Goal: Task Accomplishment & Management: Manage account settings

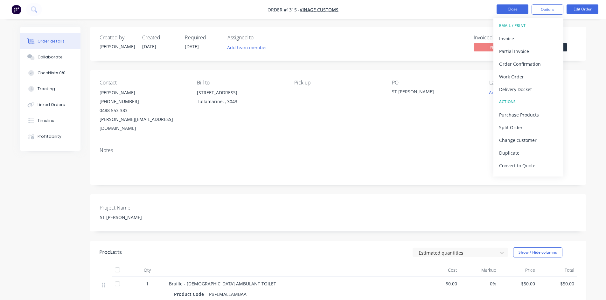
scroll to position [223, 0]
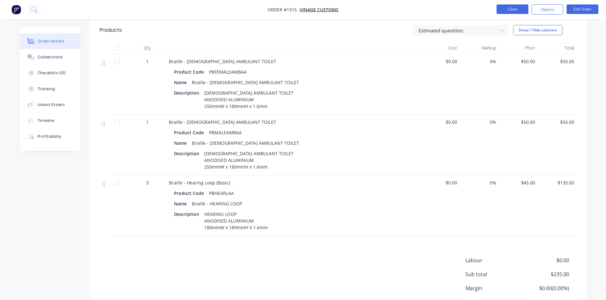
click at [513, 6] on button "Close" at bounding box center [512, 9] width 32 height 10
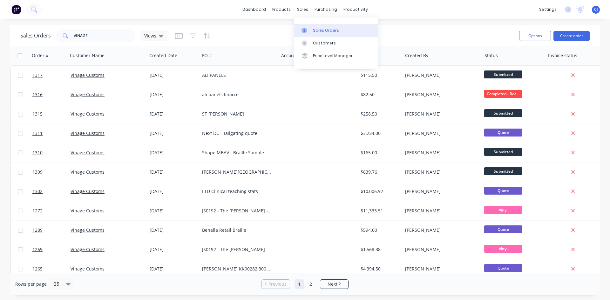
click at [312, 25] on link "Sales Orders" at bounding box center [336, 30] width 84 height 13
click at [86, 36] on input "VINAGE" at bounding box center [105, 36] width 62 height 13
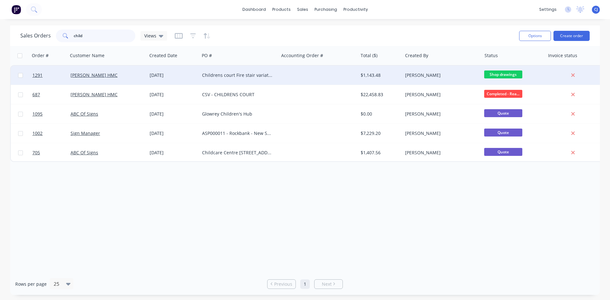
type input "child"
click at [403, 79] on div "[PERSON_NAME]" at bounding box center [442, 75] width 79 height 19
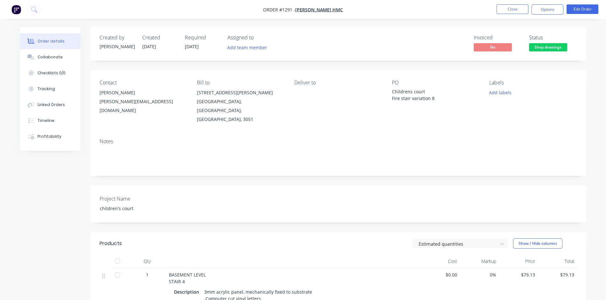
click at [545, 49] on span "Shop drawings" at bounding box center [548, 47] width 38 height 8
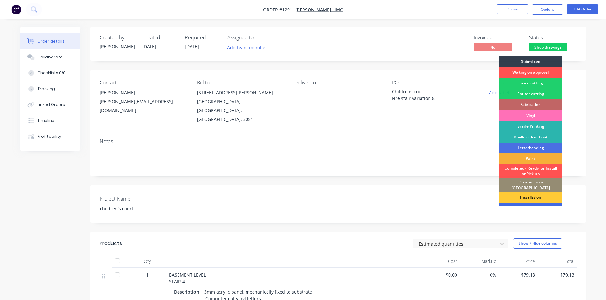
click at [532, 204] on div "To be invoiced" at bounding box center [531, 208] width 64 height 11
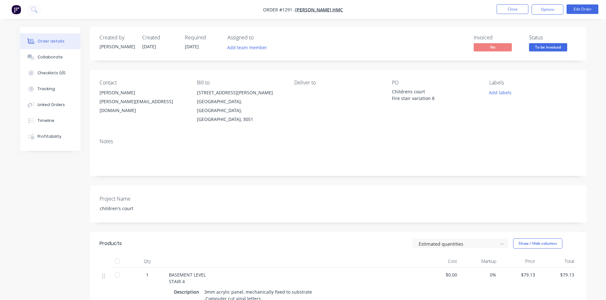
click at [514, 2] on nav "Order #1291 - [PERSON_NAME] HMC Close Options Edit Order" at bounding box center [303, 9] width 606 height 19
click at [512, 10] on button "Close" at bounding box center [512, 9] width 32 height 10
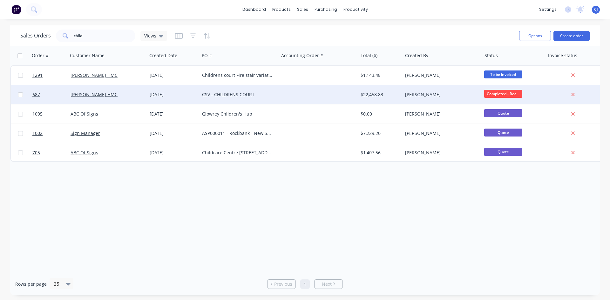
click at [494, 91] on span "Completed - Rea..." at bounding box center [504, 94] width 38 height 8
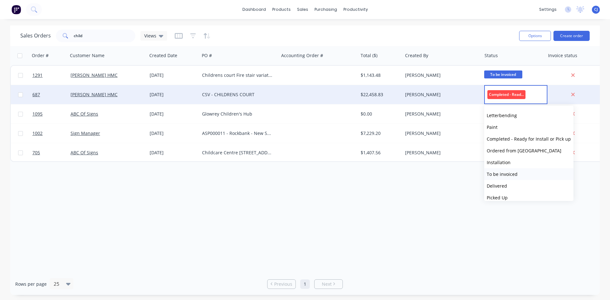
scroll to position [110, 0]
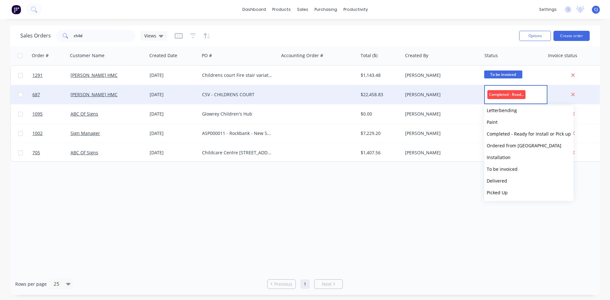
click at [515, 168] on span "To be invoiced" at bounding box center [502, 169] width 31 height 6
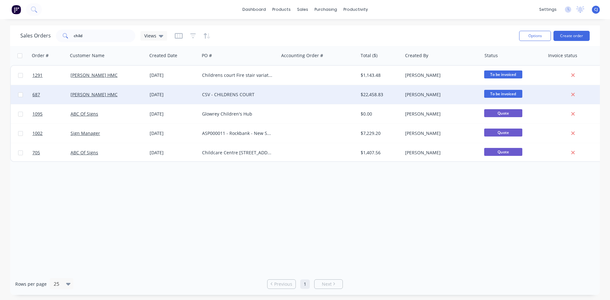
click at [507, 179] on div "Order # Customer Name Created Date PO # Accounting Order # Total ($) Created By…" at bounding box center [305, 159] width 590 height 227
click at [530, 39] on button "Options" at bounding box center [536, 36] width 32 height 10
drag, startPoint x: 530, startPoint y: 39, endPoint x: 504, endPoint y: 45, distance: 27.1
click at [530, 38] on button "Options" at bounding box center [536, 36] width 32 height 10
click at [255, 10] on link "dashboard" at bounding box center [254, 10] width 30 height 10
